Goal: Information Seeking & Learning: Learn about a topic

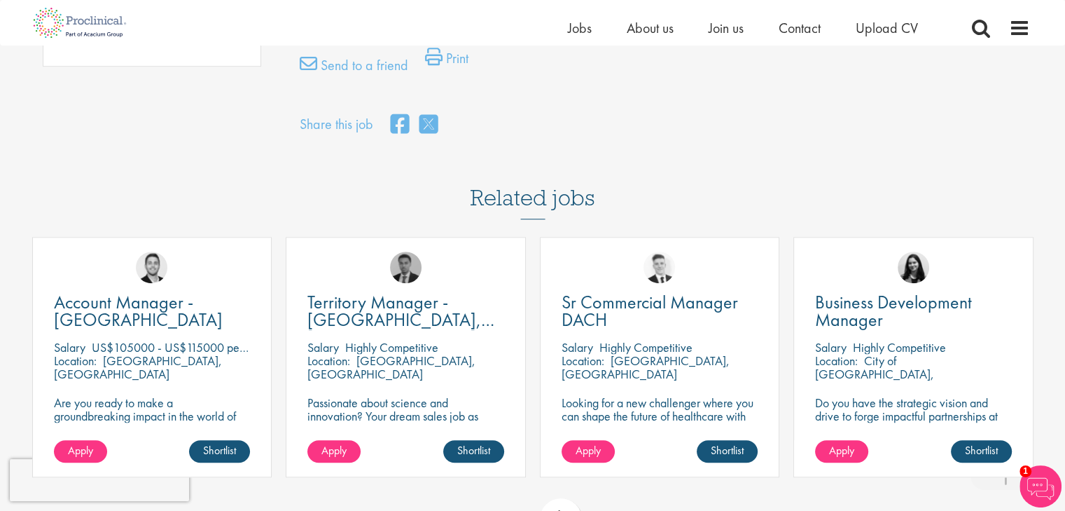
scroll to position [981, 0]
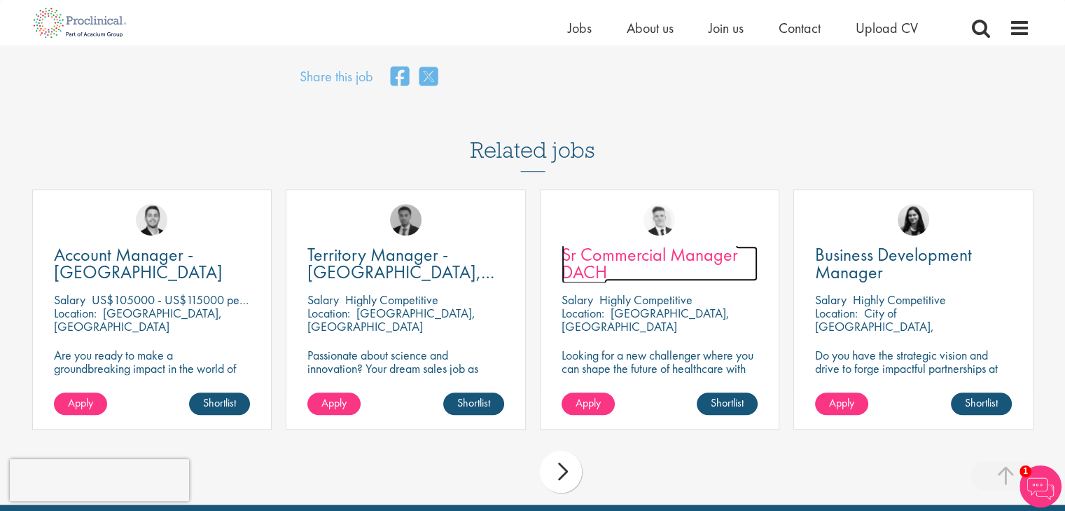
click at [673, 256] on span "Sr Commercial Manager DACH" at bounding box center [650, 262] width 176 height 41
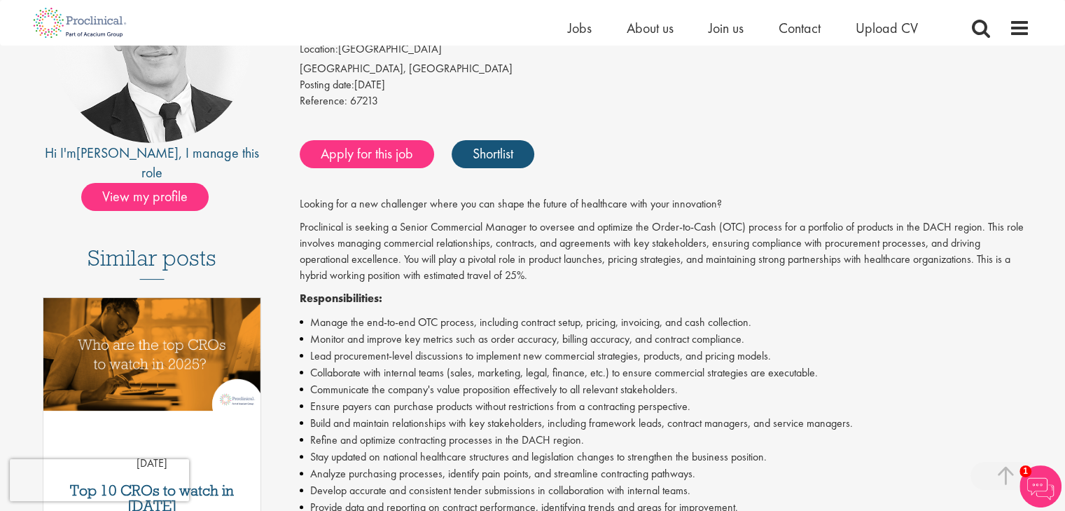
scroll to position [280, 0]
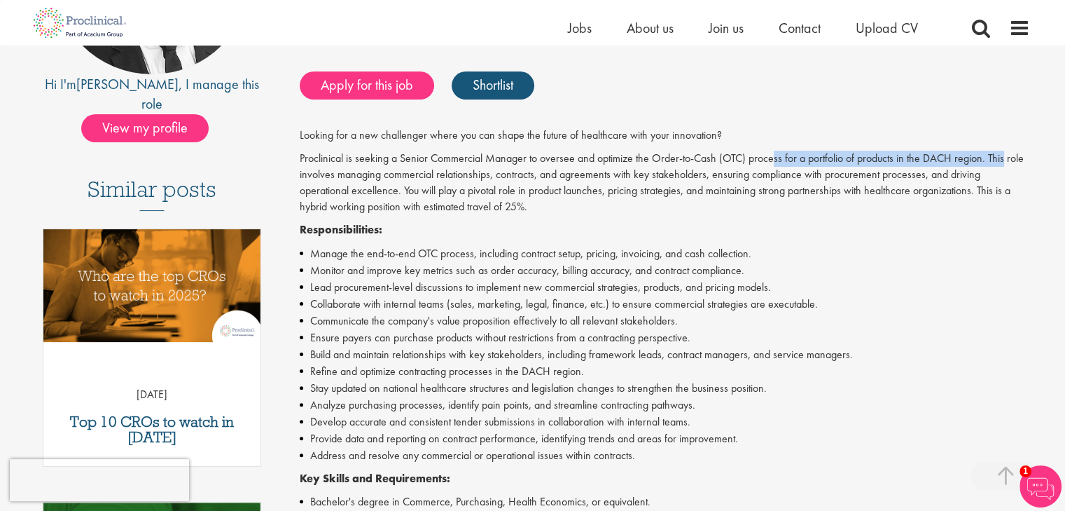
drag, startPoint x: 770, startPoint y: 158, endPoint x: 1002, endPoint y: 160, distance: 231.1
click at [1002, 160] on p "Proclinical is seeking a Senior Commercial Manager to oversee and optimize the …" at bounding box center [665, 183] width 730 height 64
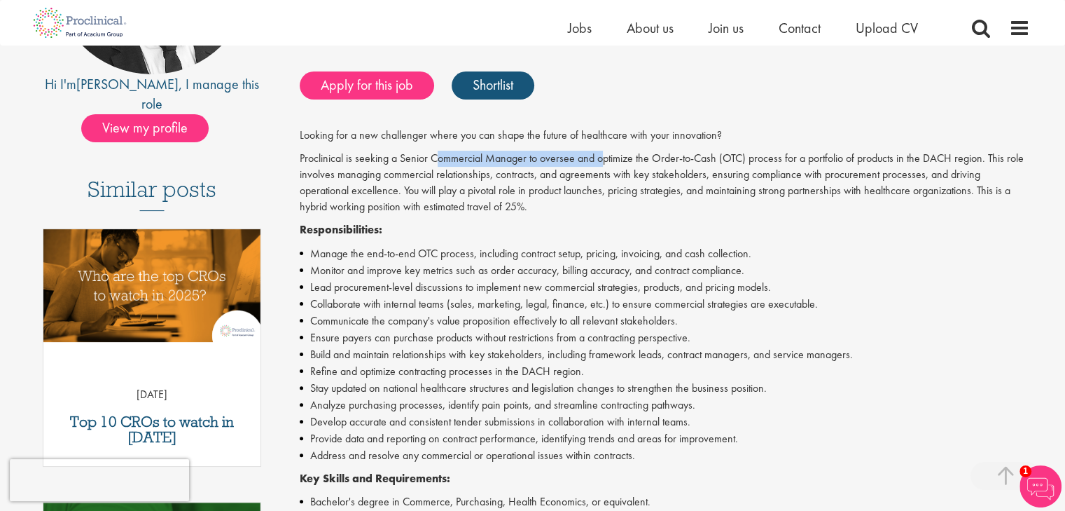
drag, startPoint x: 437, startPoint y: 155, endPoint x: 605, endPoint y: 148, distance: 168.3
click at [605, 148] on div "Looking for a new challenger where you can shape the future of healthcare with …" at bounding box center [665, 480] width 730 height 707
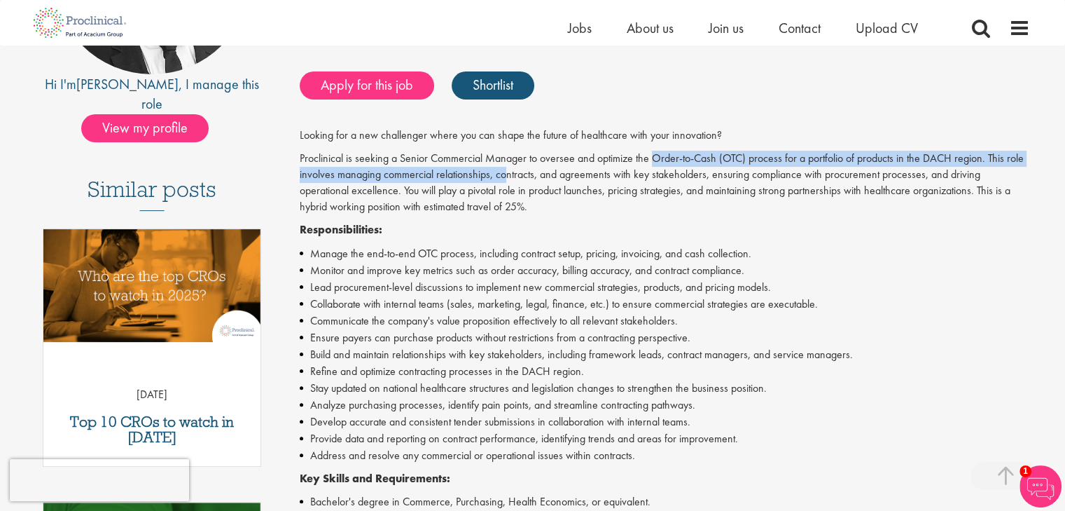
drag, startPoint x: 651, startPoint y: 158, endPoint x: 506, endPoint y: 178, distance: 147.0
click at [506, 178] on p "Proclinical is seeking a Senior Commercial Manager to oversee and optimize the …" at bounding box center [665, 183] width 730 height 64
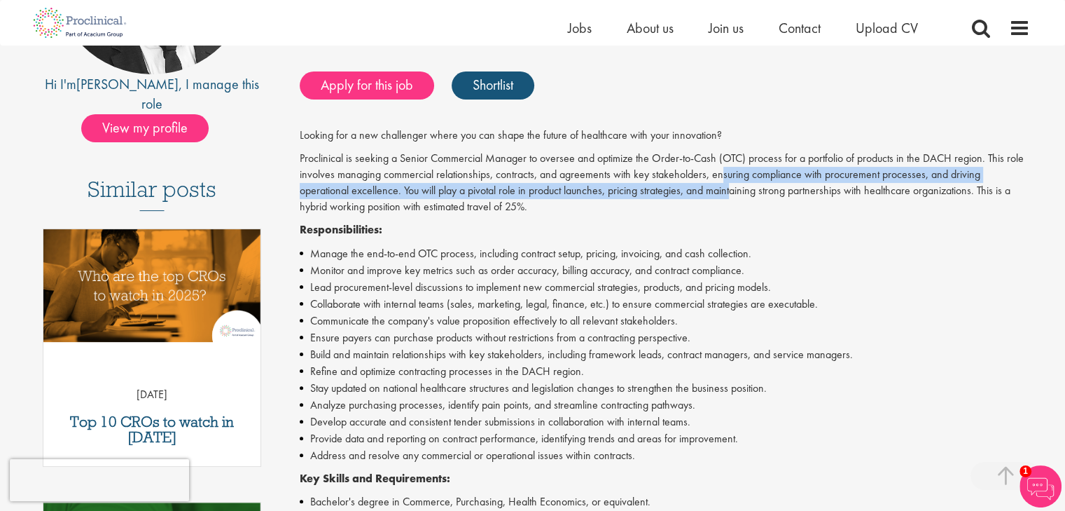
drag, startPoint x: 719, startPoint y: 176, endPoint x: 735, endPoint y: 192, distance: 21.8
click at [735, 192] on p "Proclinical is seeking a Senior Commercial Manager to oversee and optimize the …" at bounding box center [665, 183] width 730 height 64
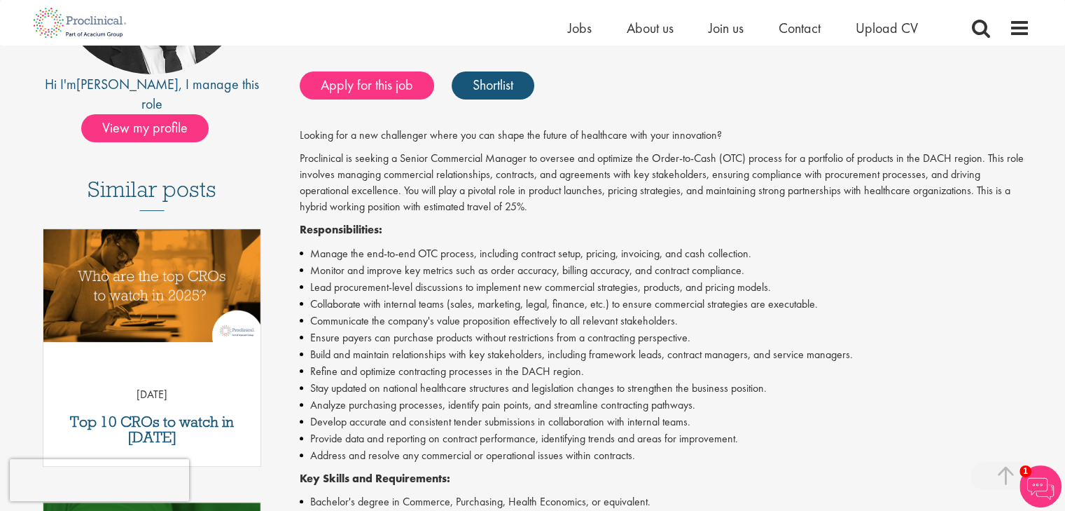
click at [707, 212] on p "Proclinical is seeking a Senior Commercial Manager to oversee and optimize the …" at bounding box center [665, 183] width 730 height 64
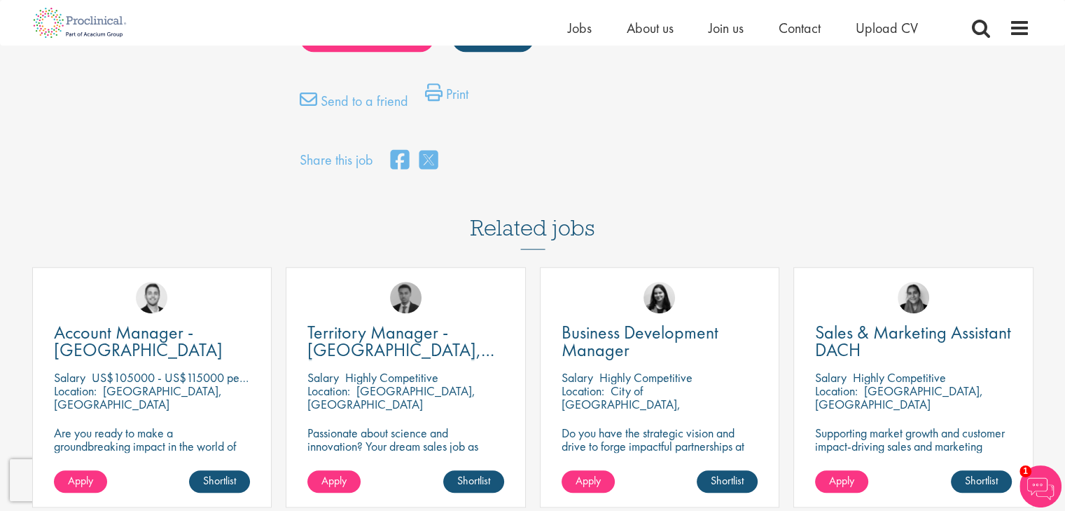
scroll to position [1261, 0]
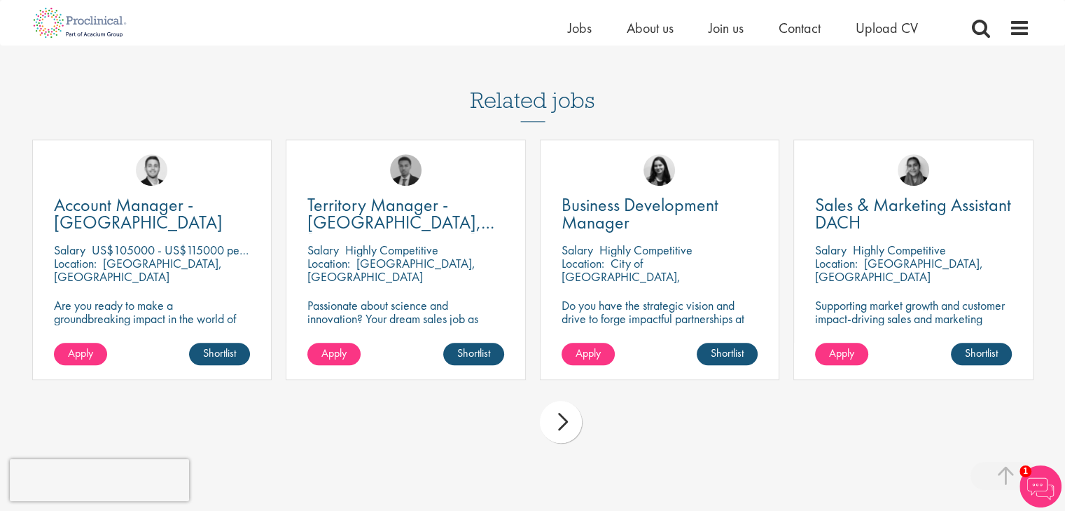
click at [571, 413] on div "next" at bounding box center [561, 422] width 42 height 42
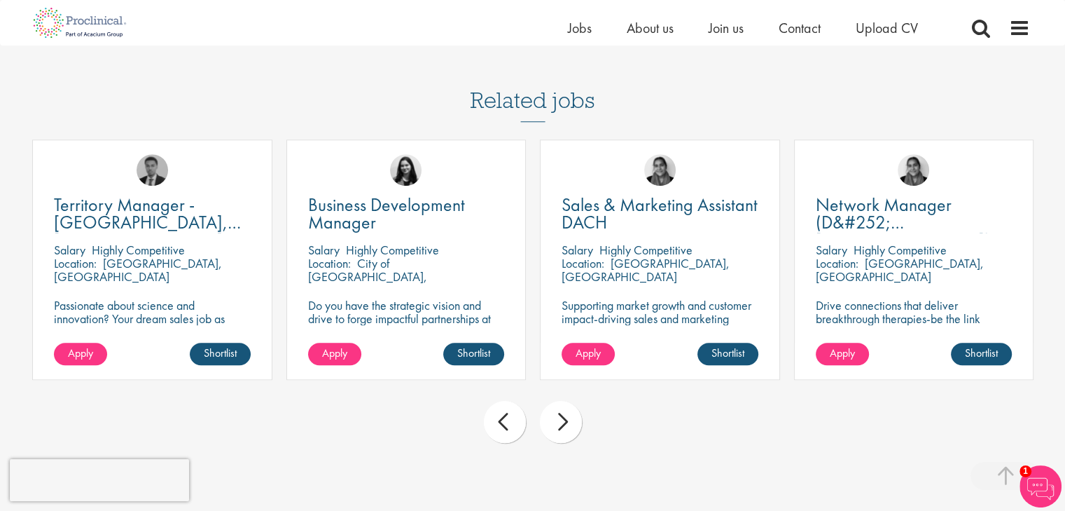
click at [569, 420] on div "next" at bounding box center [561, 422] width 42 height 42
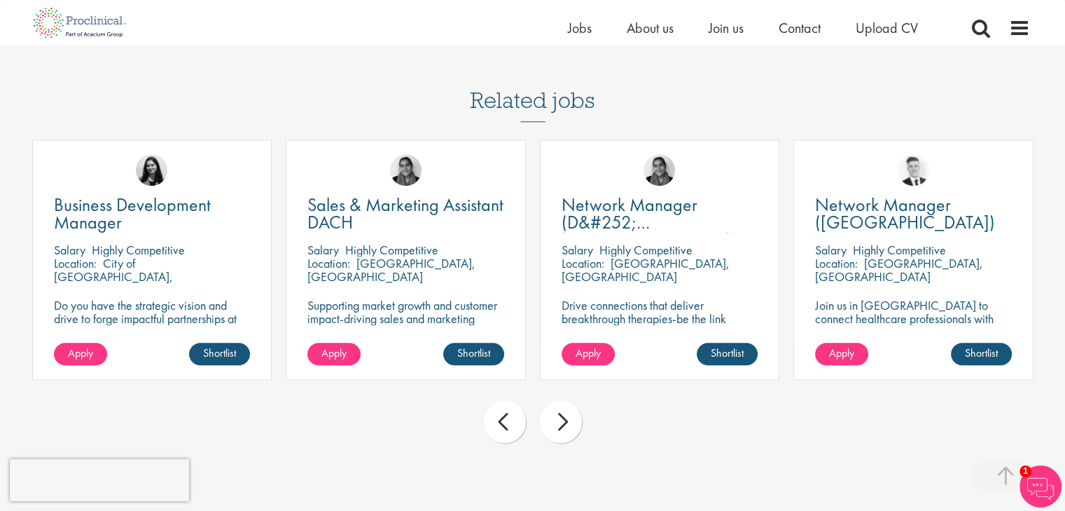
click at [569, 420] on div "next" at bounding box center [561, 422] width 42 height 42
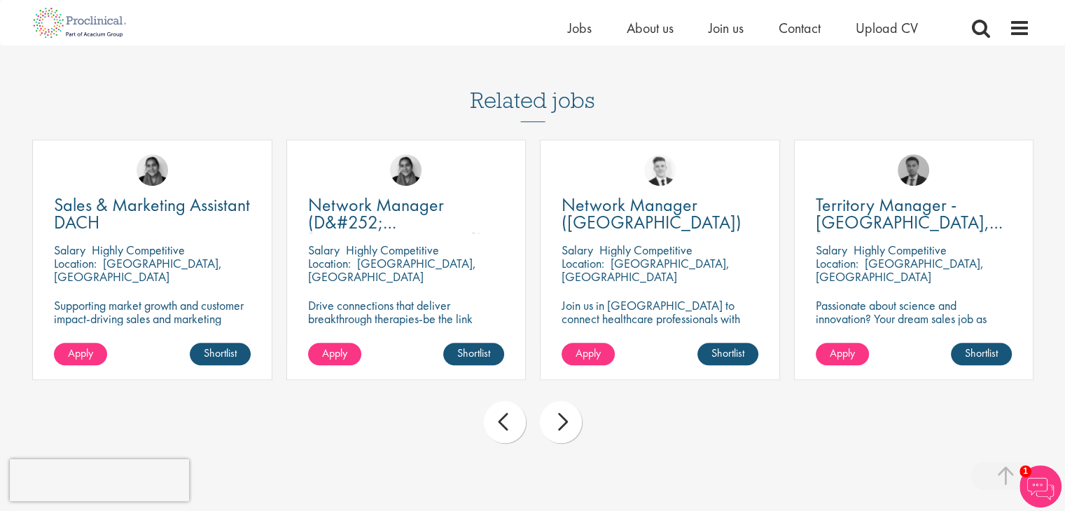
click at [569, 420] on div "next" at bounding box center [561, 422] width 42 height 42
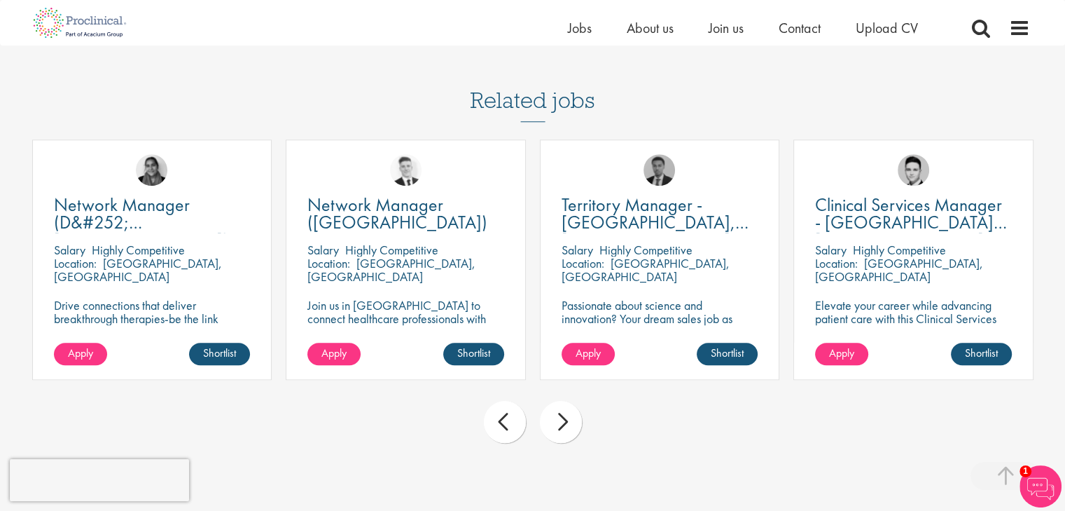
click at [569, 420] on div "next" at bounding box center [561, 422] width 42 height 42
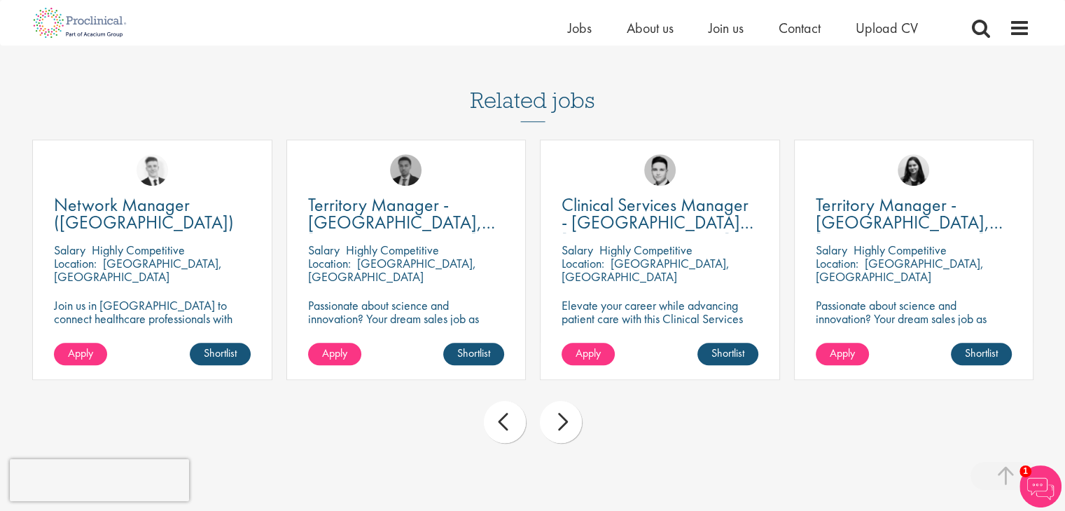
click at [569, 420] on div "next" at bounding box center [561, 422] width 42 height 42
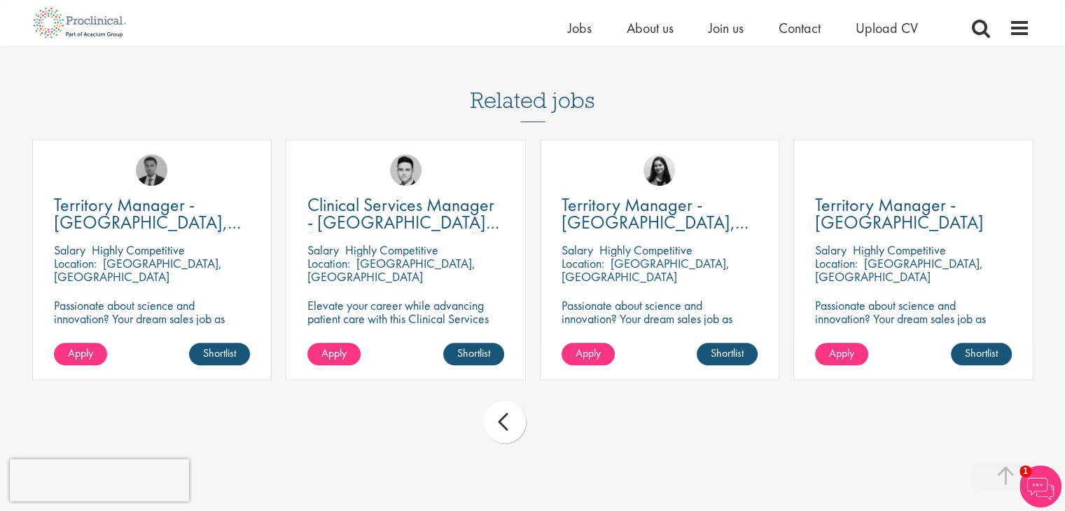
click at [569, 420] on div "prev next" at bounding box center [533, 424] width 1016 height 61
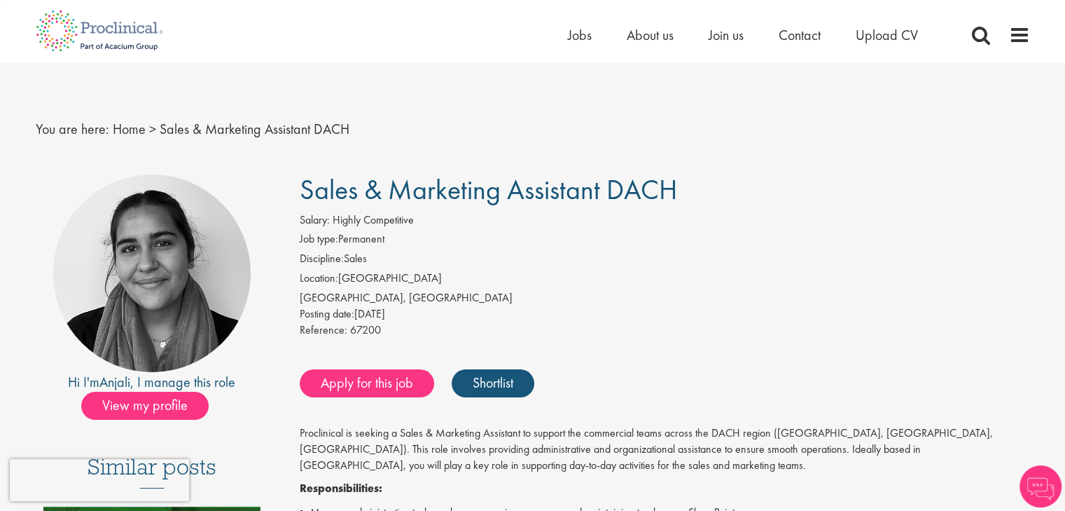
drag, startPoint x: 300, startPoint y: 184, endPoint x: 668, endPoint y: 198, distance: 367.9
click at [668, 198] on span "Sales & Marketing Assistant DACH" at bounding box center [488, 190] width 377 height 36
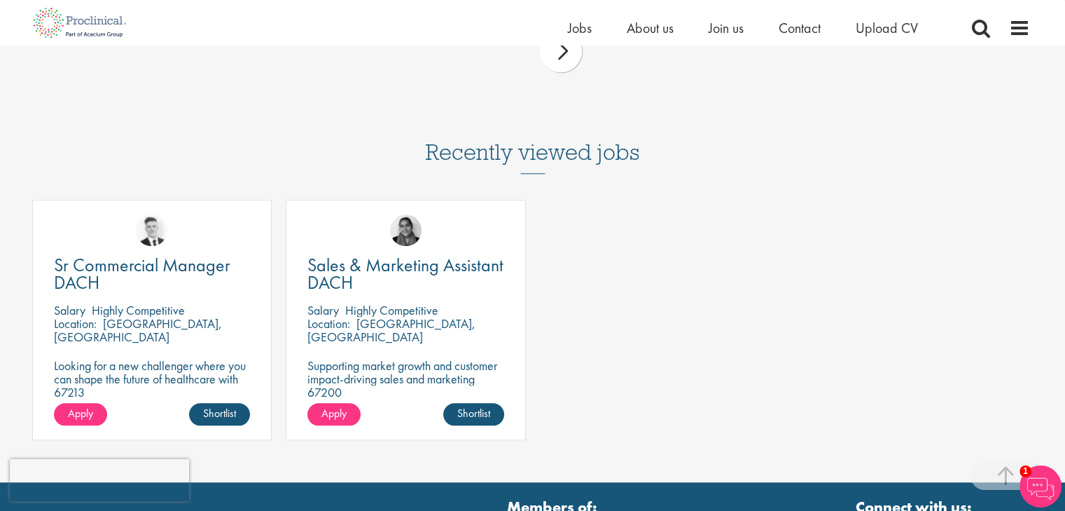
scroll to position [1471, 0]
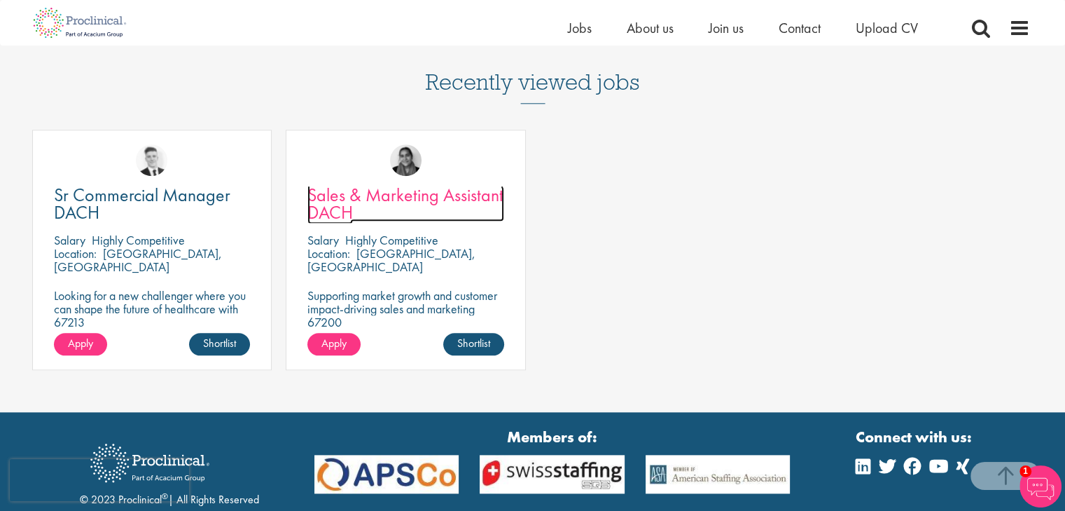
click at [469, 189] on span "Sales & Marketing Assistant DACH" at bounding box center [405, 203] width 196 height 41
